Goal: Check status: Check status

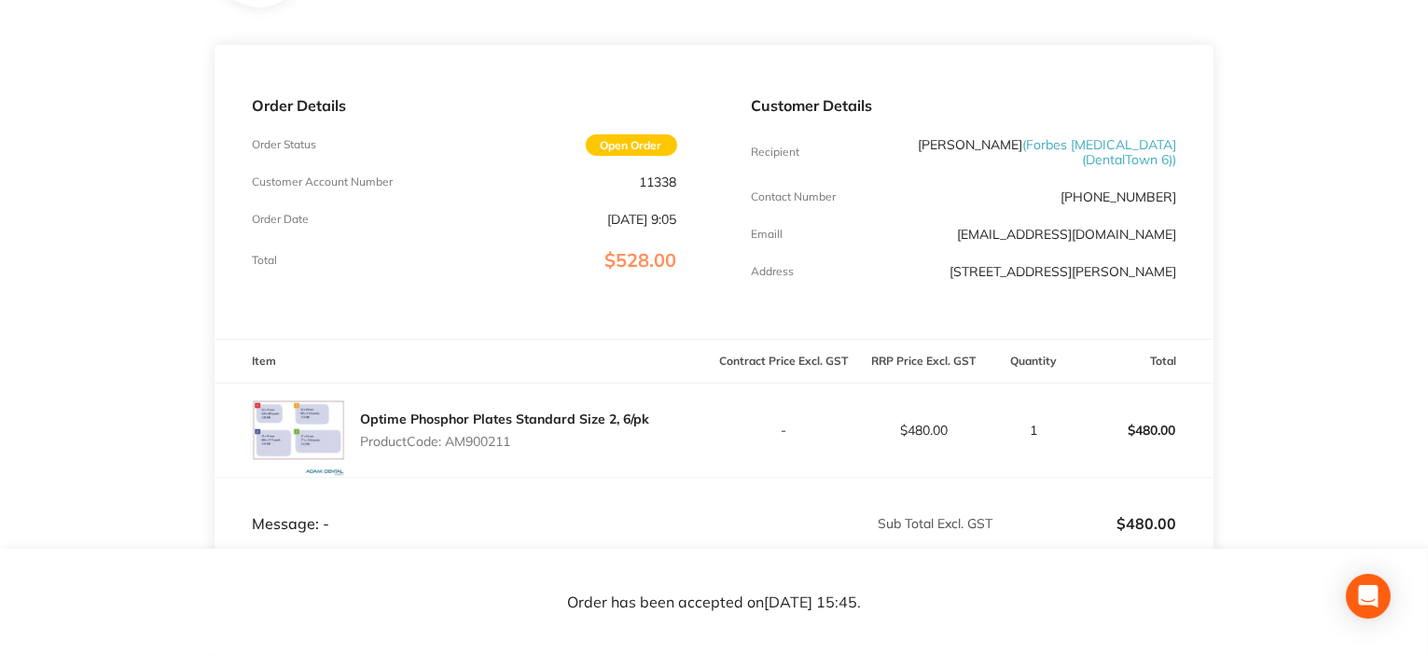
scroll to position [291, 0]
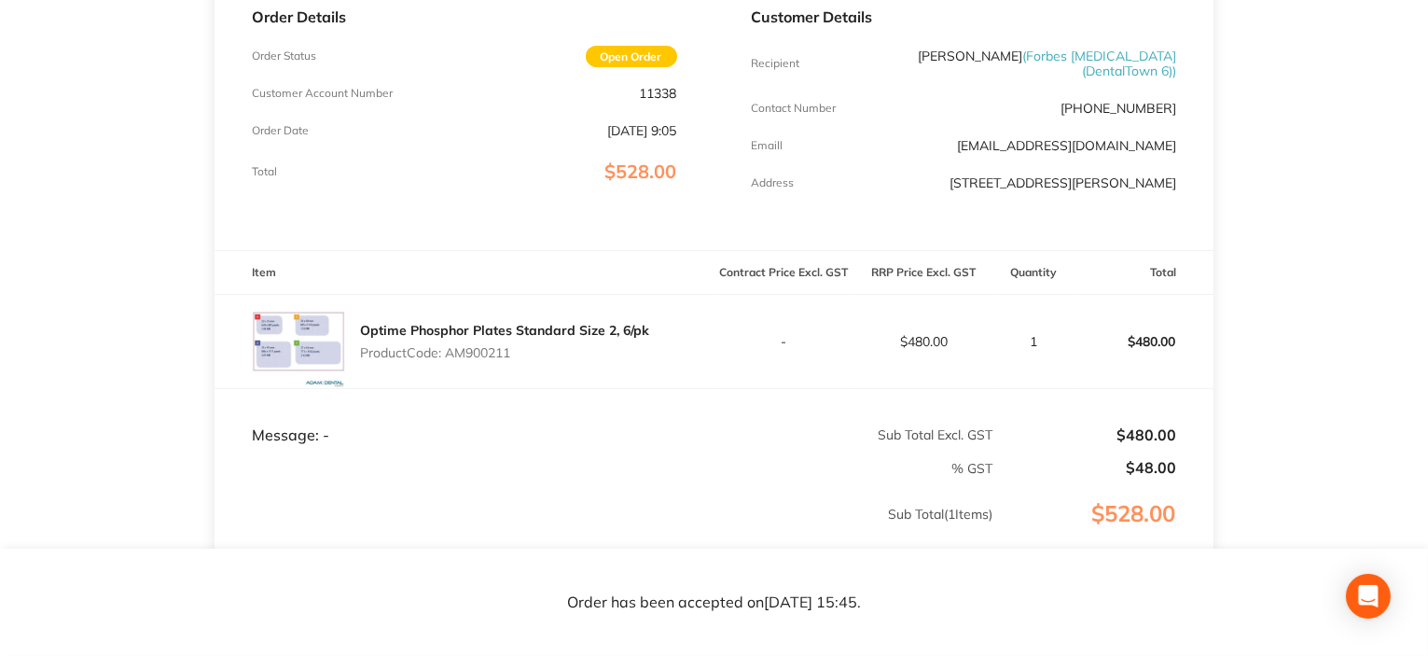
click at [477, 357] on p "Product Code: AM900211" at bounding box center [504, 352] width 289 height 15
copy p "AM900211"
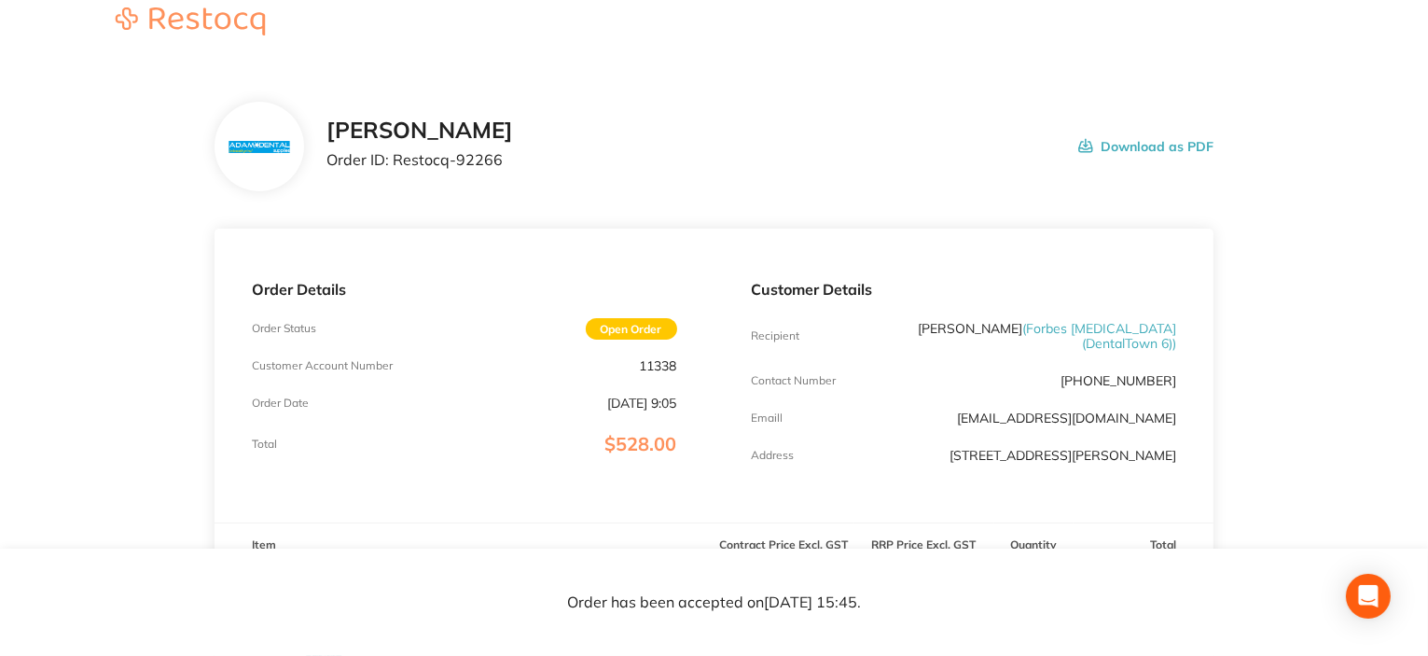
scroll to position [0, 0]
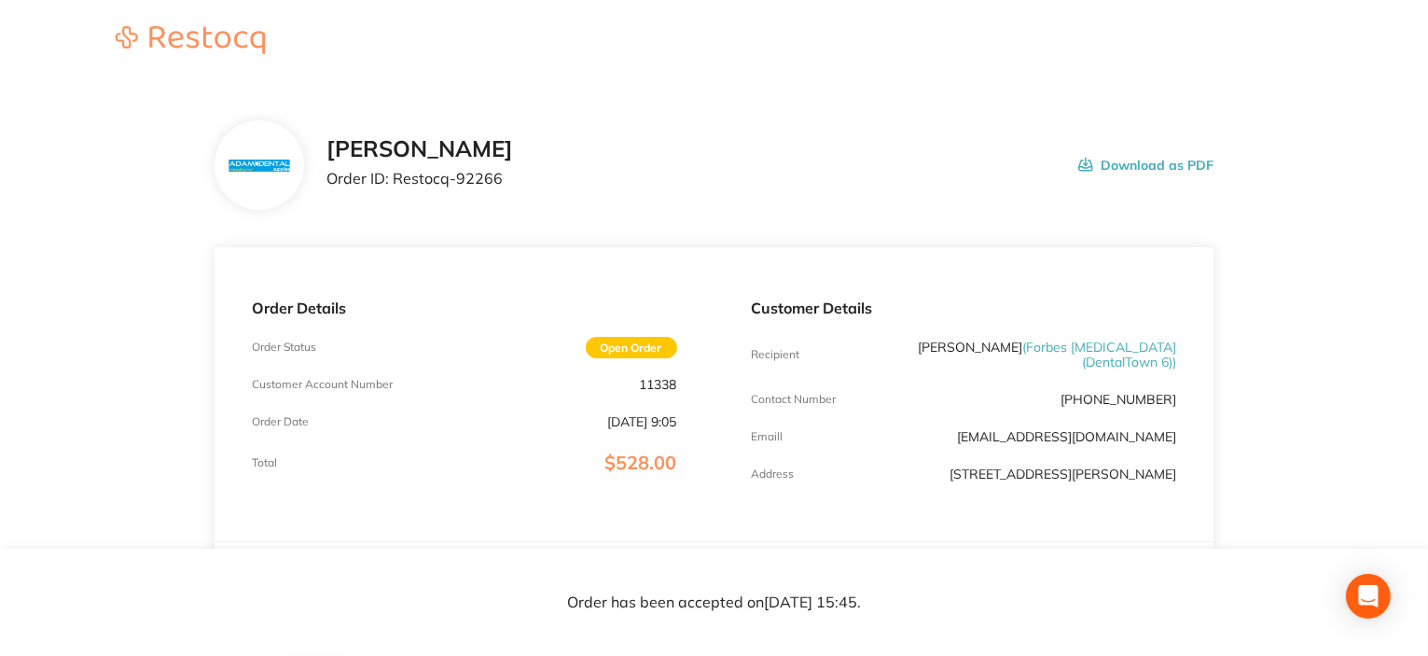
click at [655, 380] on p "11338" at bounding box center [658, 384] width 37 height 15
copy p "11338"
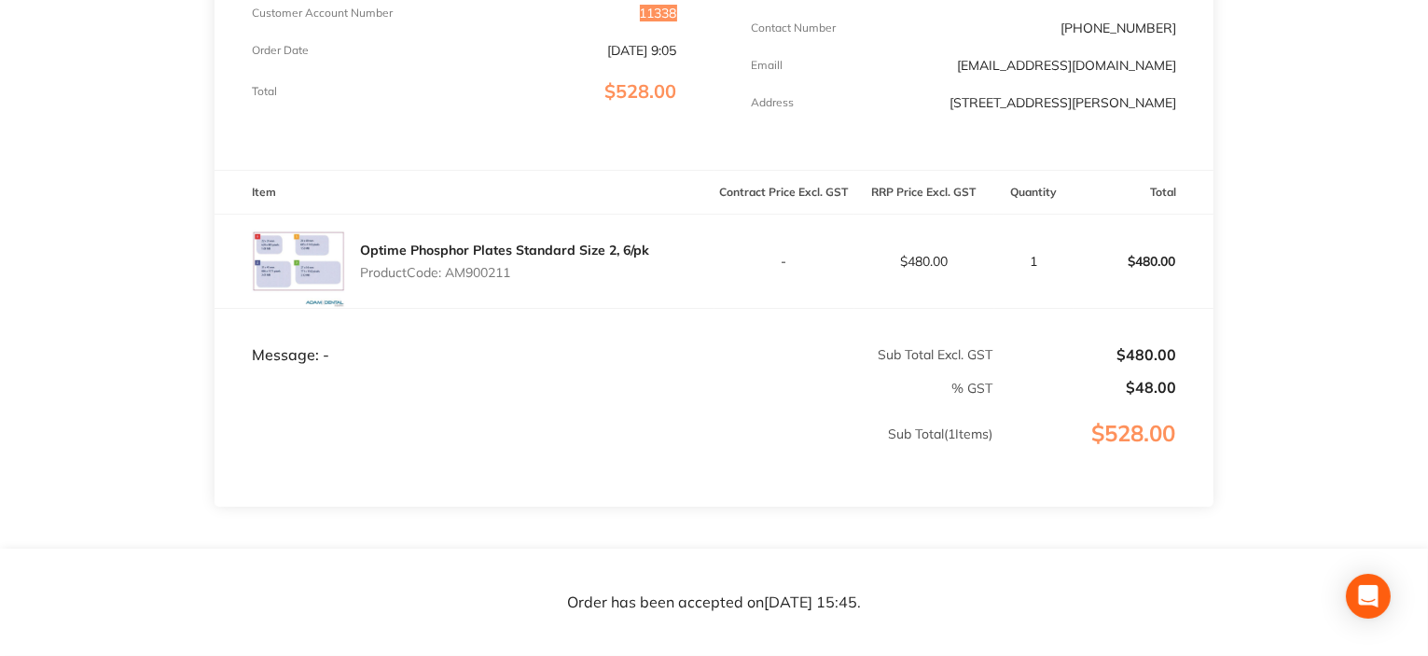
scroll to position [373, 0]
click at [491, 275] on p "Product Code: AM900211" at bounding box center [504, 270] width 289 height 15
click at [491, 274] on p "Product Code: AM900211" at bounding box center [504, 270] width 289 height 15
copy p "AM900211"
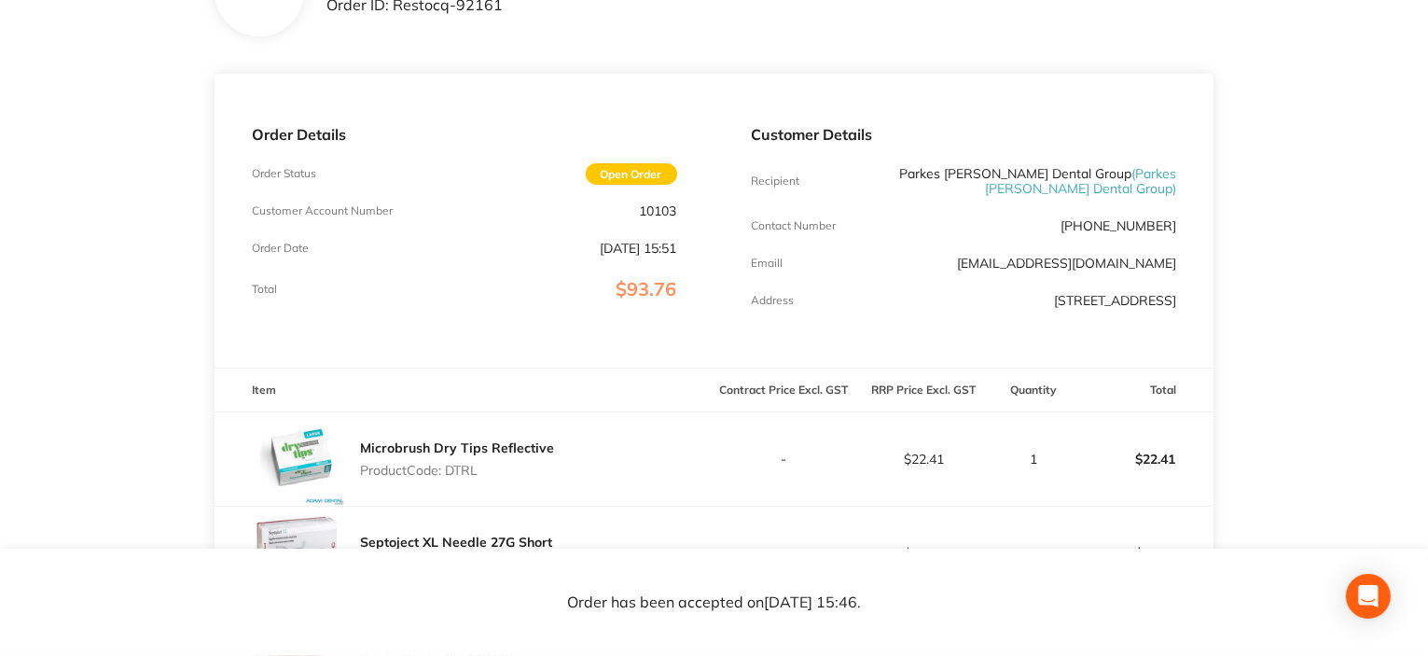
scroll to position [187, 0]
